Goal: Task Accomplishment & Management: Manage account settings

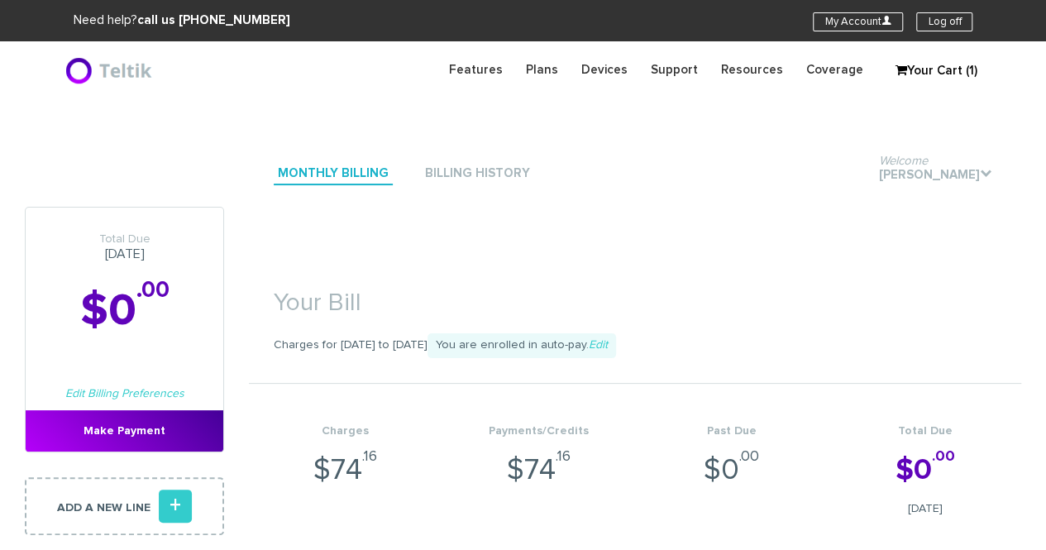
click at [699, 243] on section "Your Bill Charges for [DATE] to [DATE] You are enrolled in auto-pay. Edit Charg…" at bounding box center [635, 395] width 772 height 376
click at [693, 223] on section "Your Bill Charges for [DATE] to [DATE] You are enrolled in auto-pay. Edit Charg…" at bounding box center [635, 395] width 772 height 376
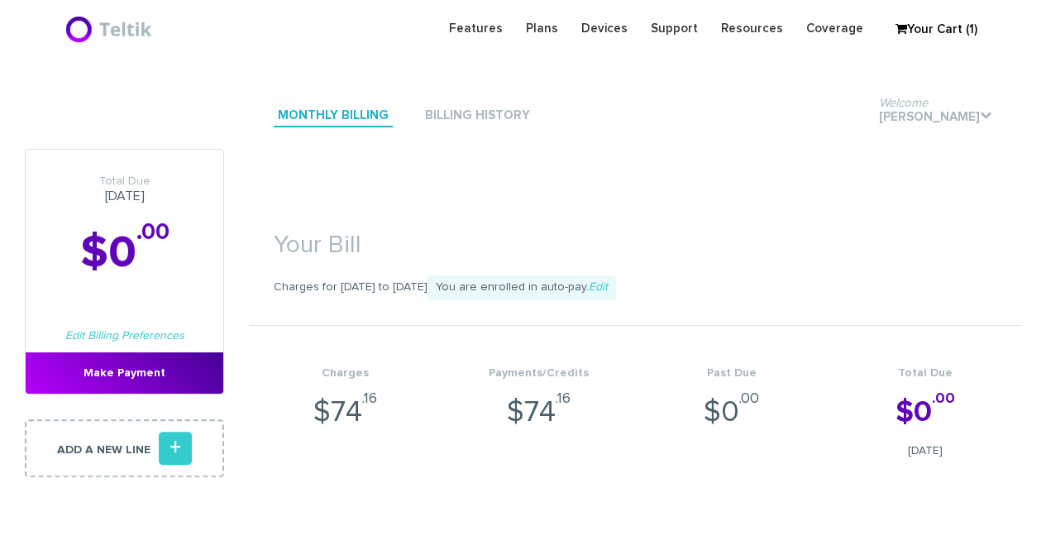
scroll to position [1380, 0]
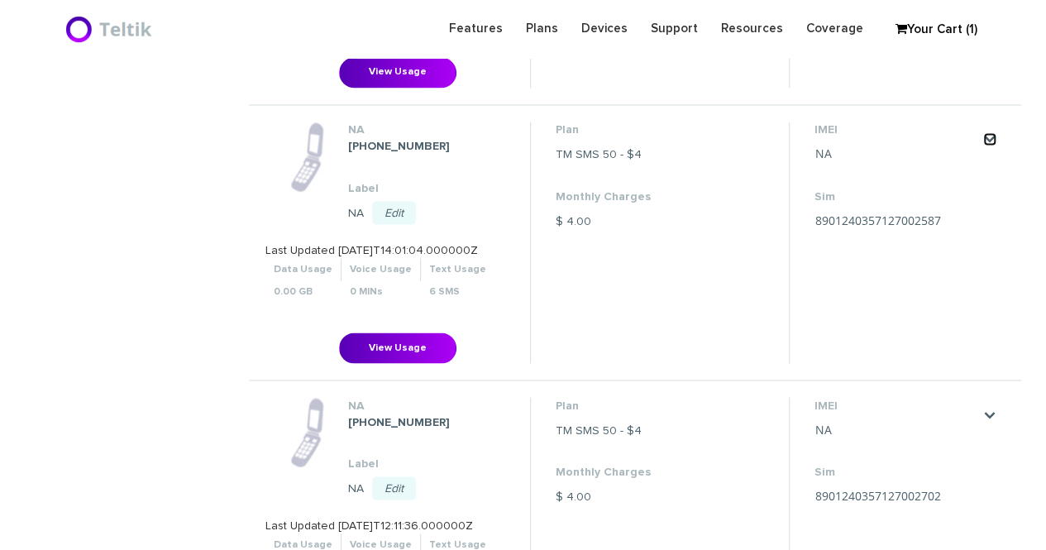
click at [991, 134] on link "." at bounding box center [989, 138] width 13 height 13
click at [969, 184] on link "Change SIM" at bounding box center [968, 188] width 57 height 10
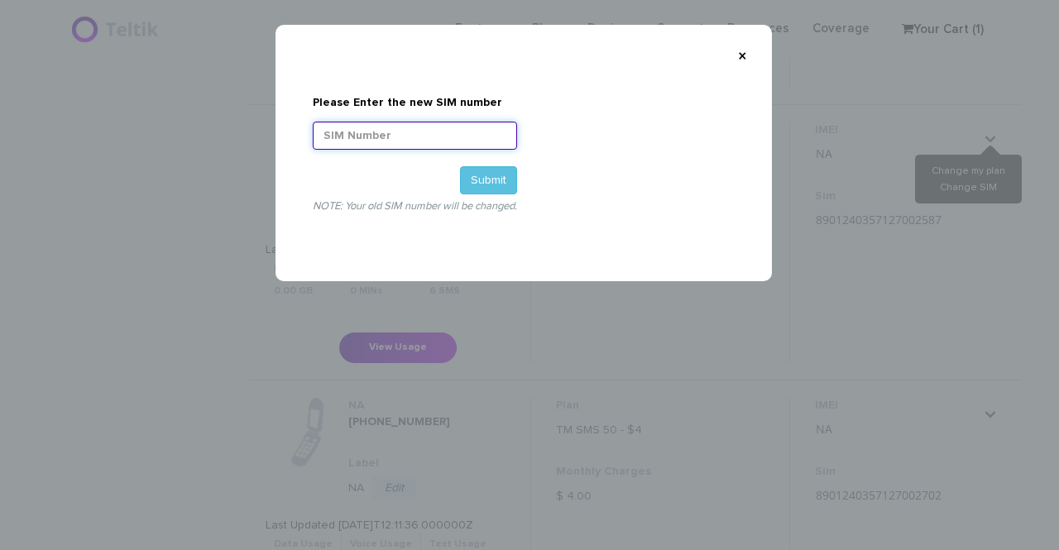
click at [404, 136] on input "Please Enter the new SIM number" at bounding box center [415, 136] width 204 height 28
paste input "8901240497128472825"
type input "8901240497128472825"
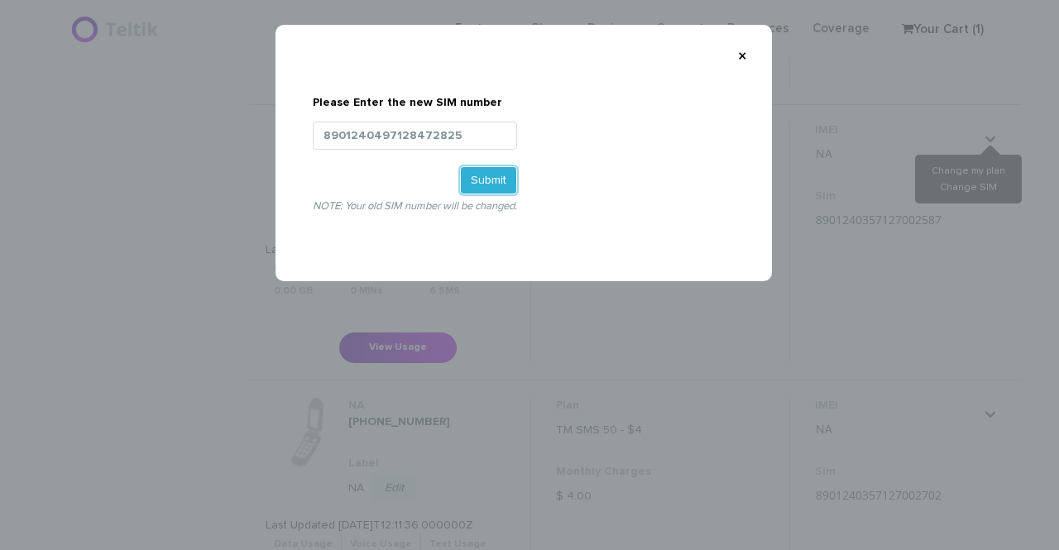
click at [496, 179] on button "Submit" at bounding box center [488, 180] width 57 height 28
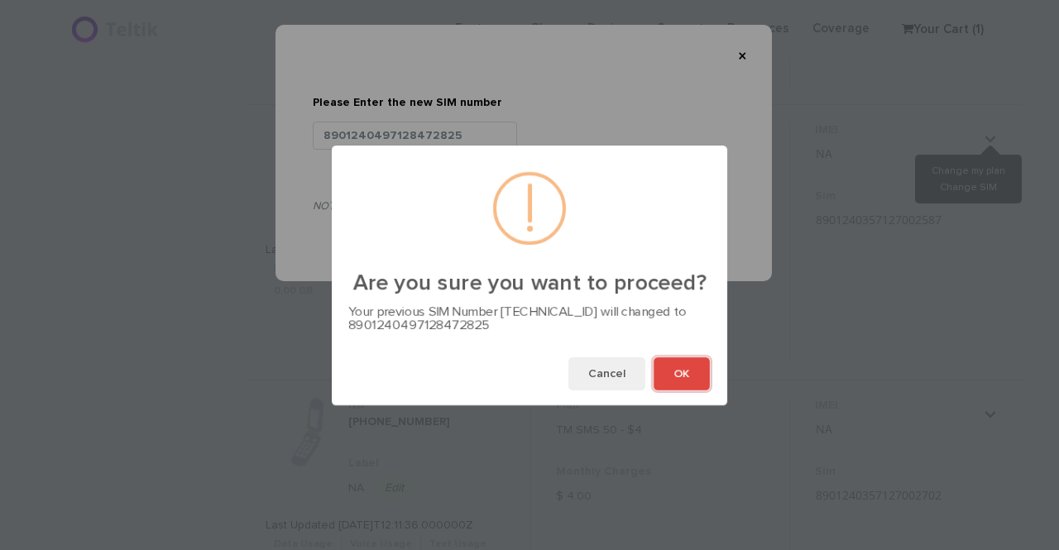
click at [680, 371] on button "OK" at bounding box center [681, 373] width 56 height 33
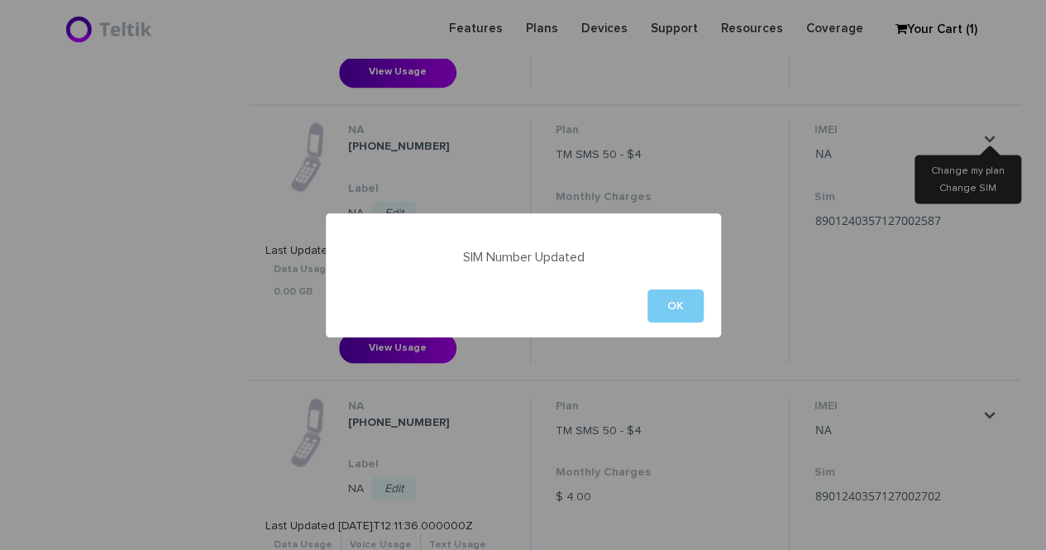
click at [672, 310] on button "OK" at bounding box center [676, 305] width 56 height 33
